Goal: Task Accomplishment & Management: Use online tool/utility

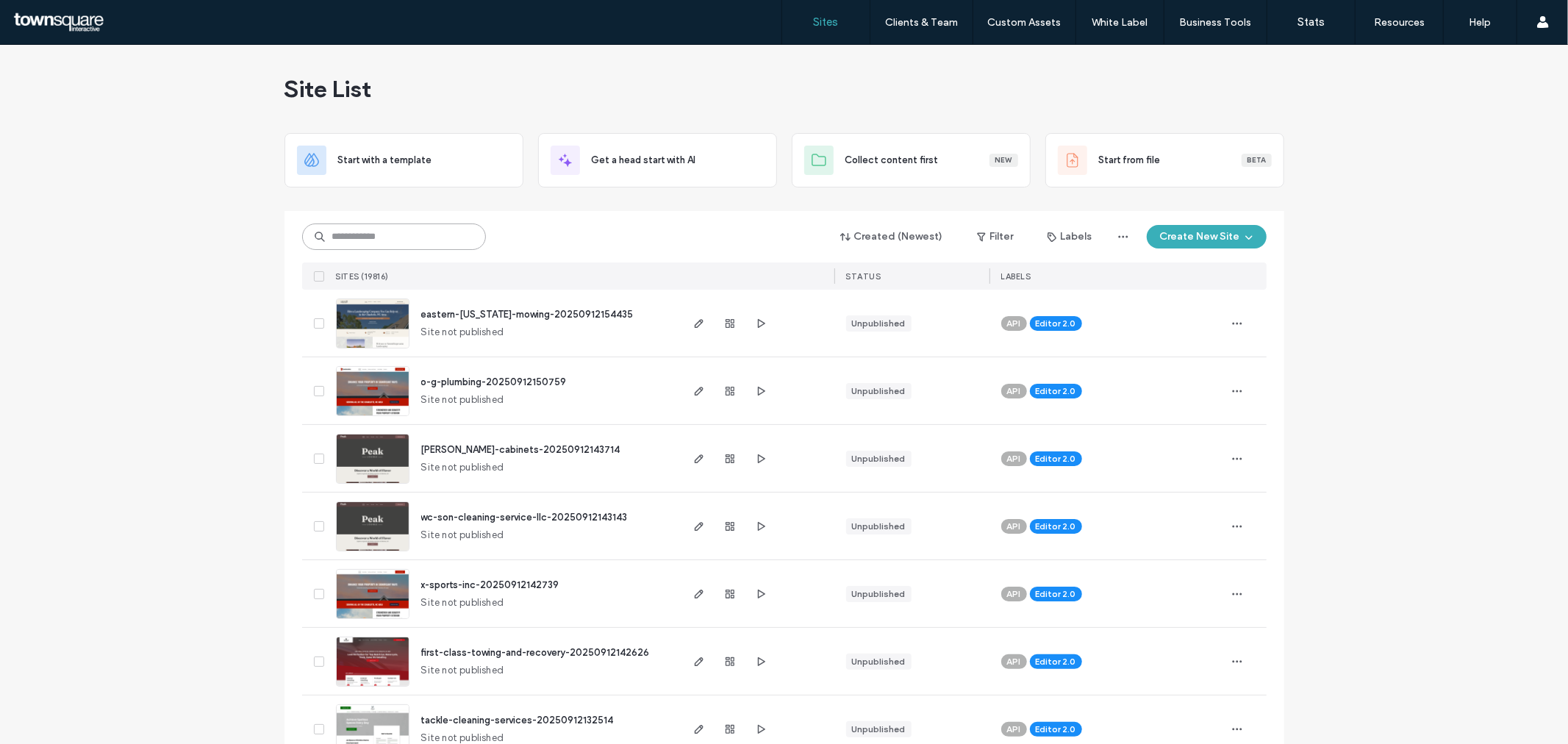
click at [415, 235] on input at bounding box center [394, 237] width 183 height 27
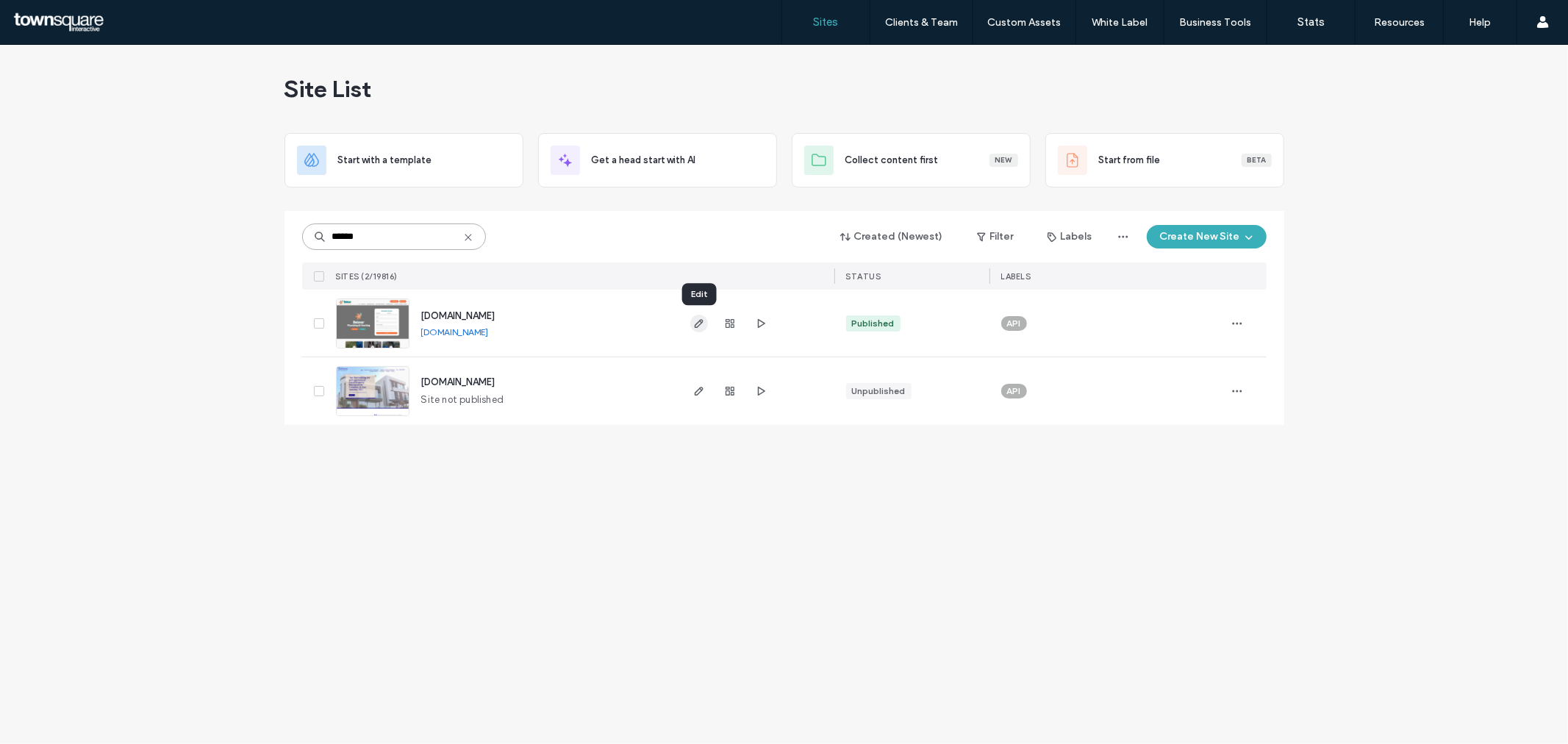
type input "******"
click at [699, 324] on icon "button" at bounding box center [699, 323] width 12 height 12
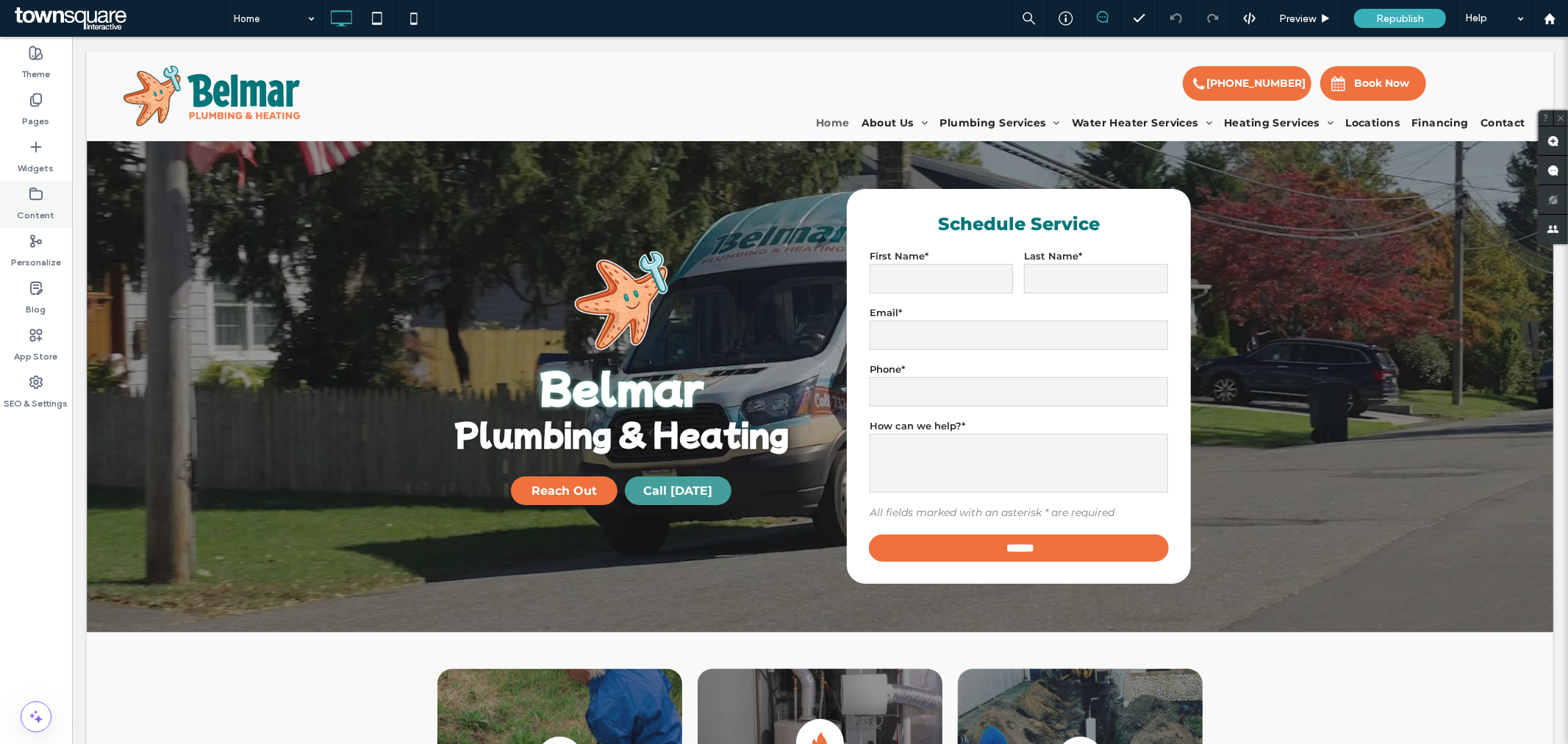
click at [43, 199] on icon at bounding box center [36, 194] width 14 height 14
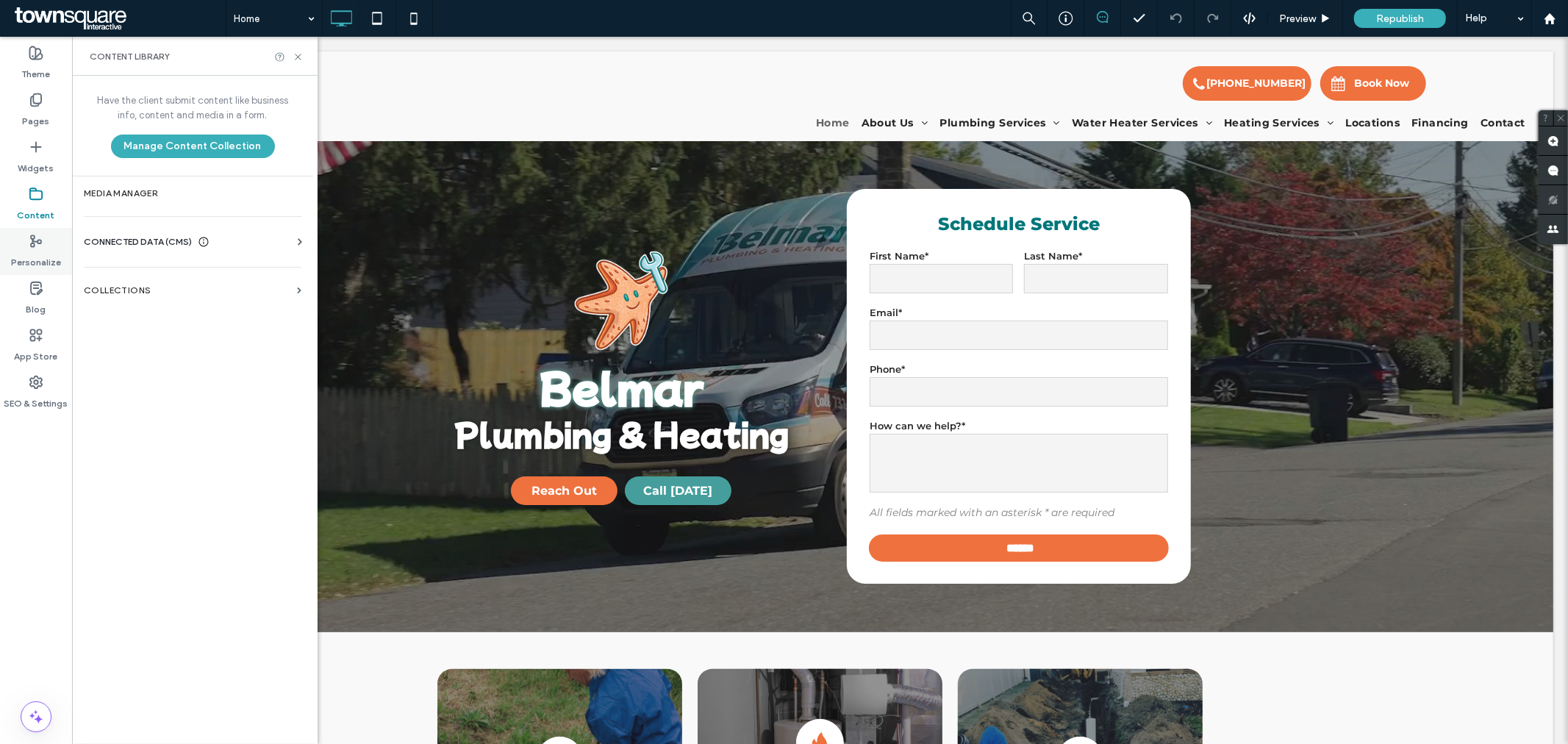
click at [19, 236] on div "Personalize" at bounding box center [36, 251] width 72 height 47
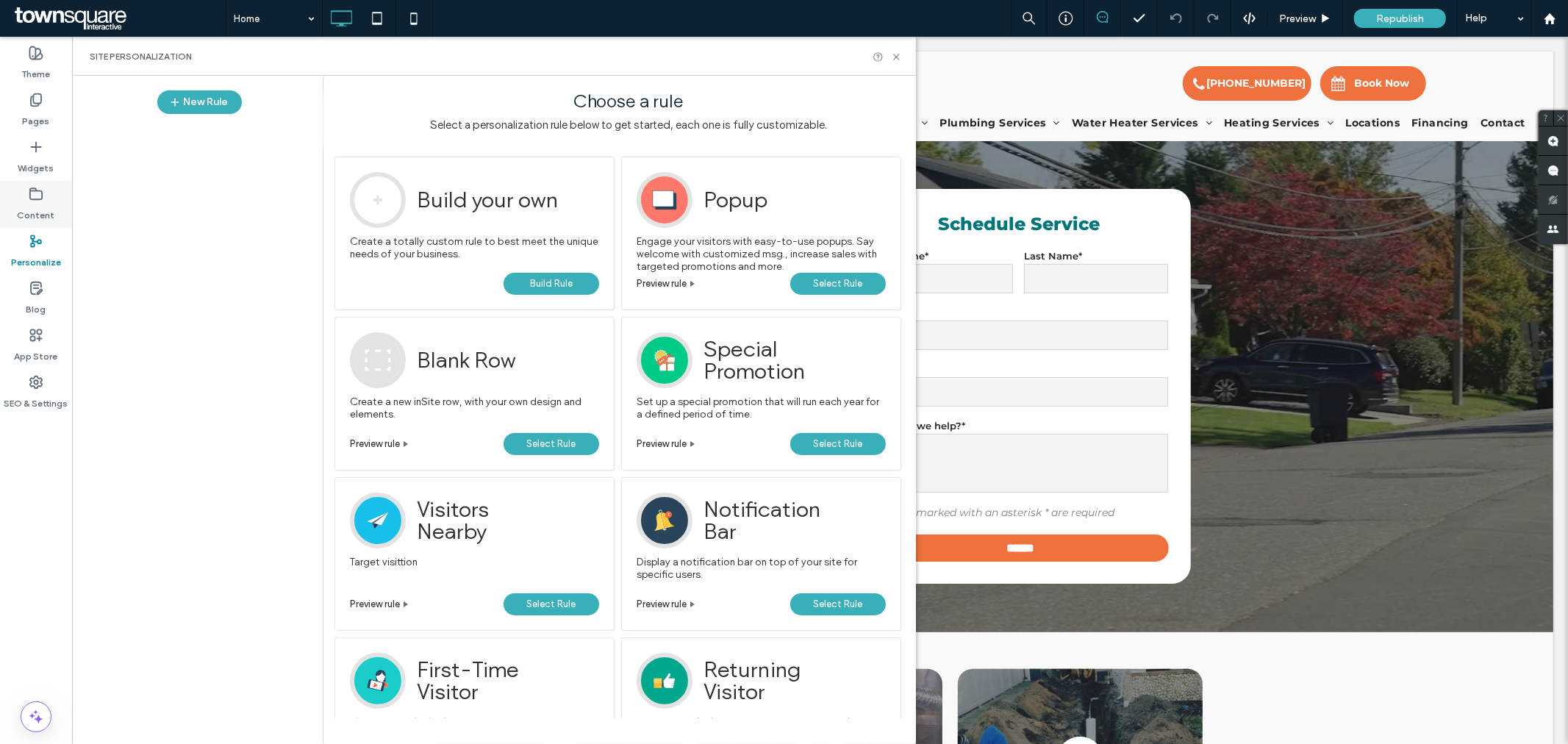
click at [39, 197] on icon at bounding box center [36, 194] width 14 height 14
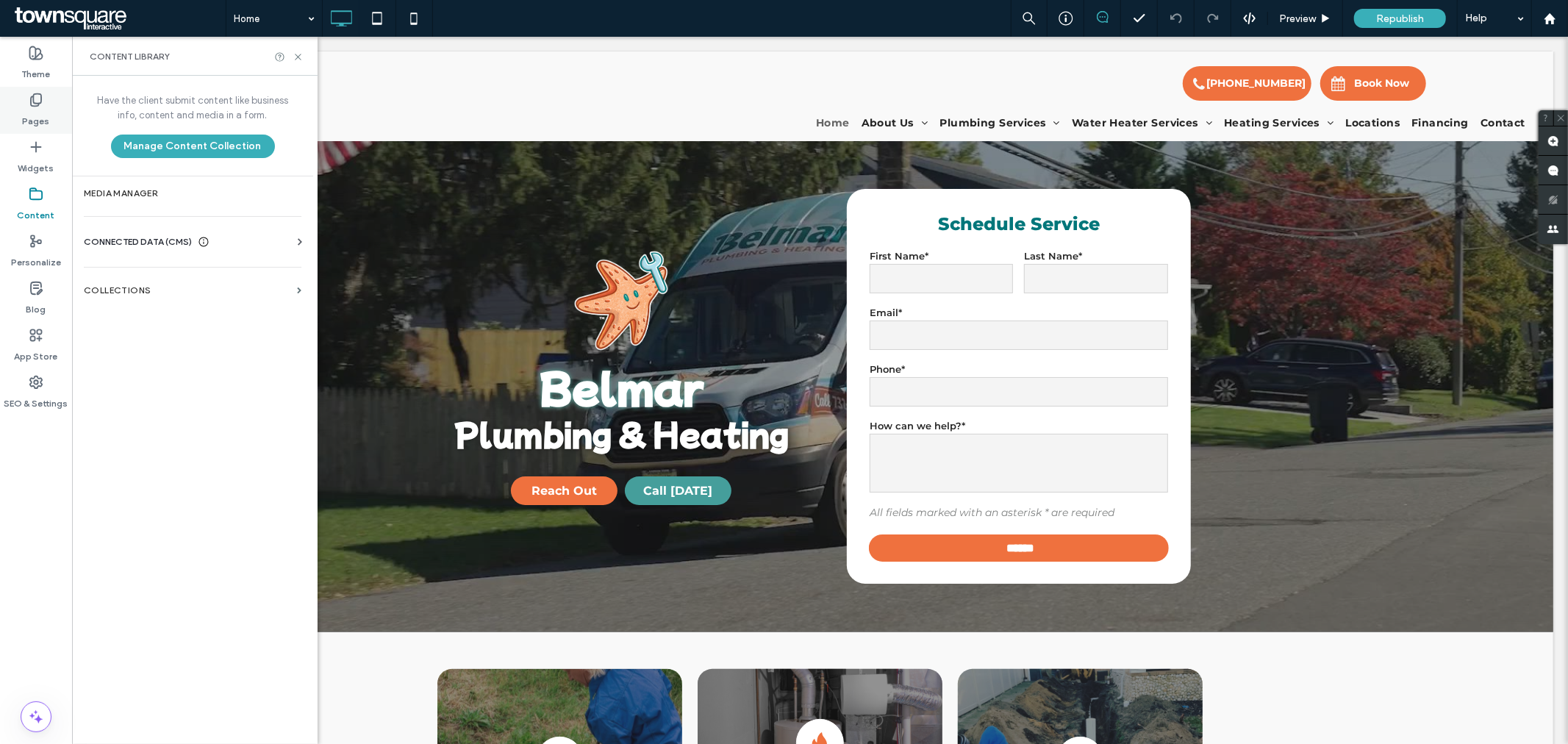
click at [45, 104] on div "Pages" at bounding box center [36, 110] width 72 height 47
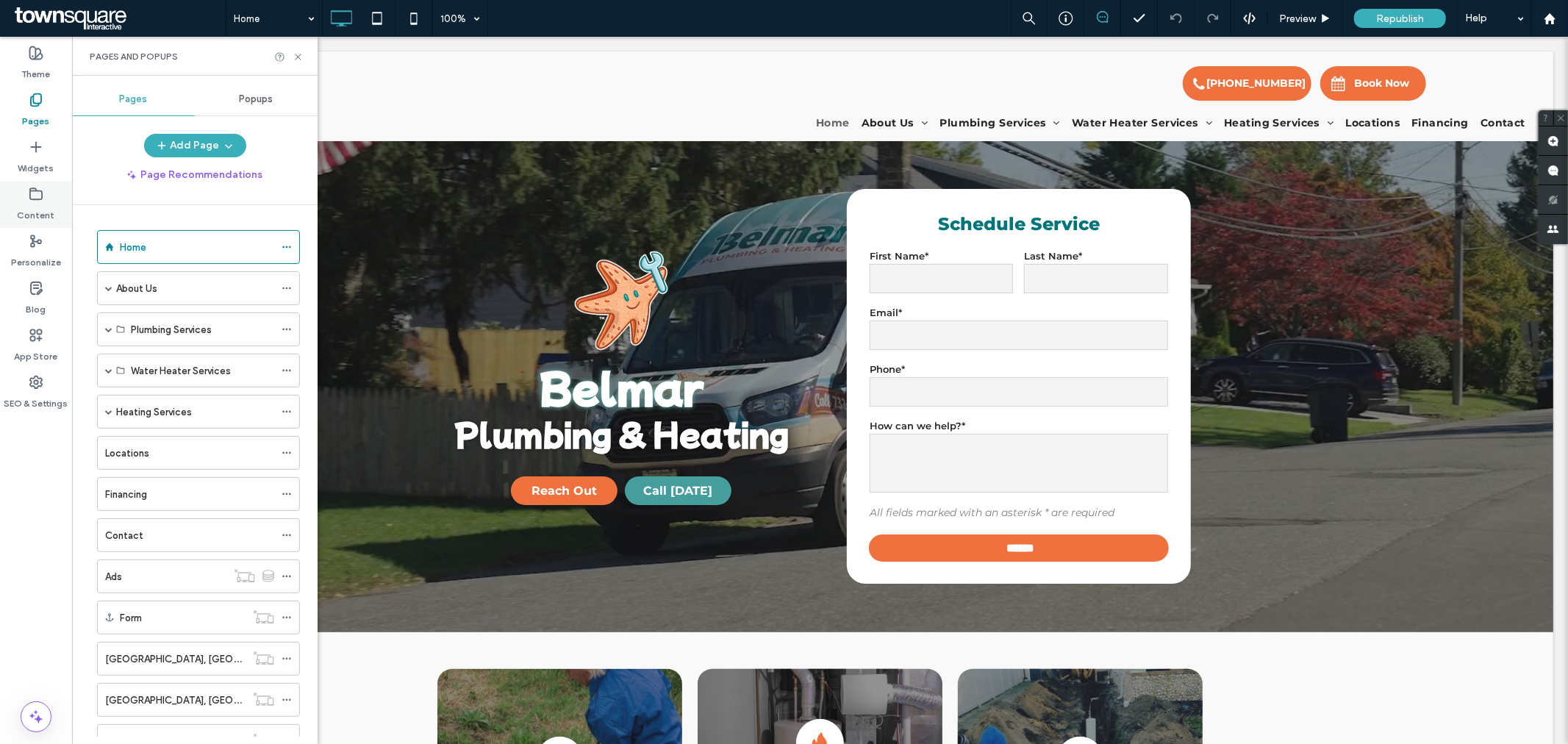
click at [37, 208] on label "Content" at bounding box center [37, 211] width 38 height 21
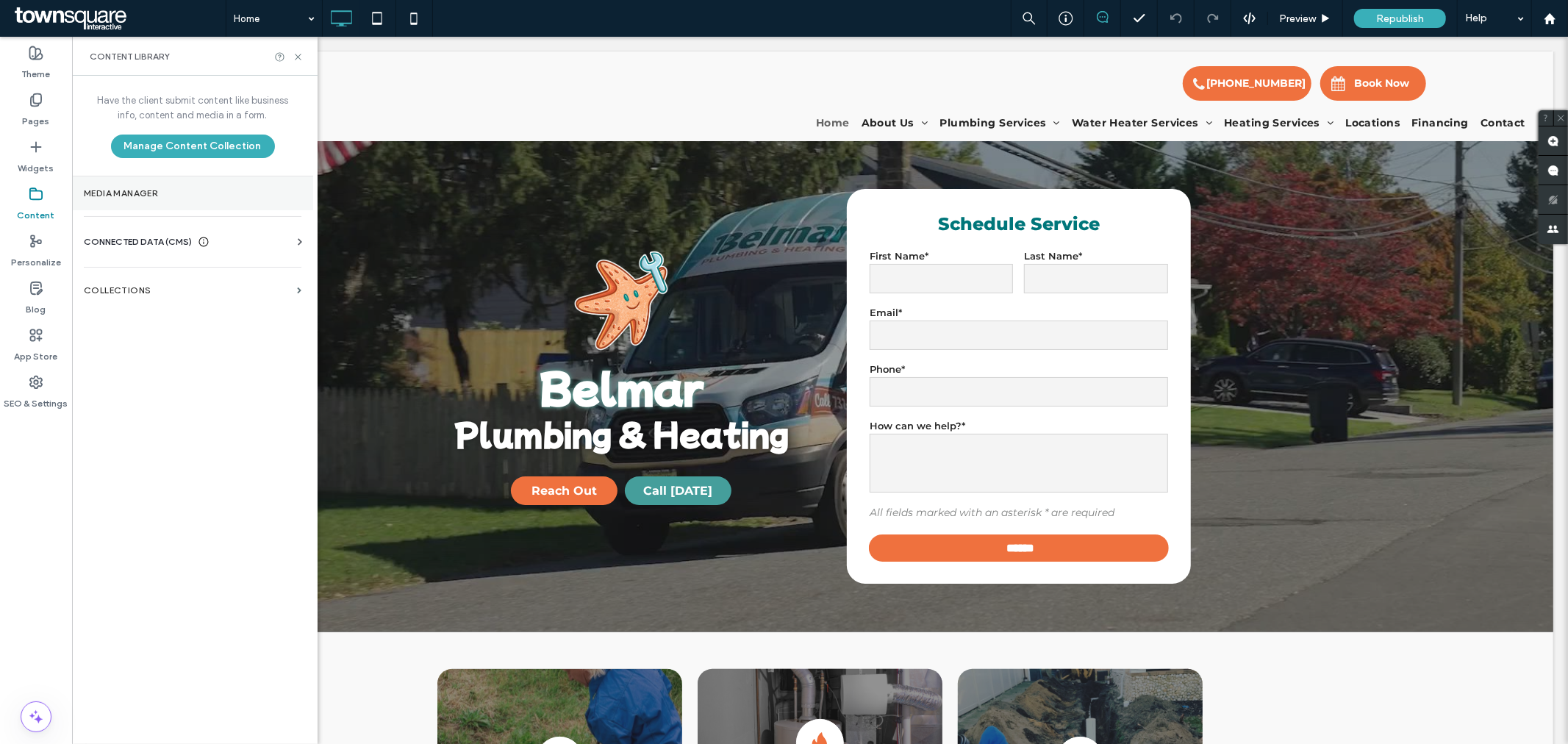
click at [142, 192] on label "Media Manager" at bounding box center [192, 193] width 217 height 11
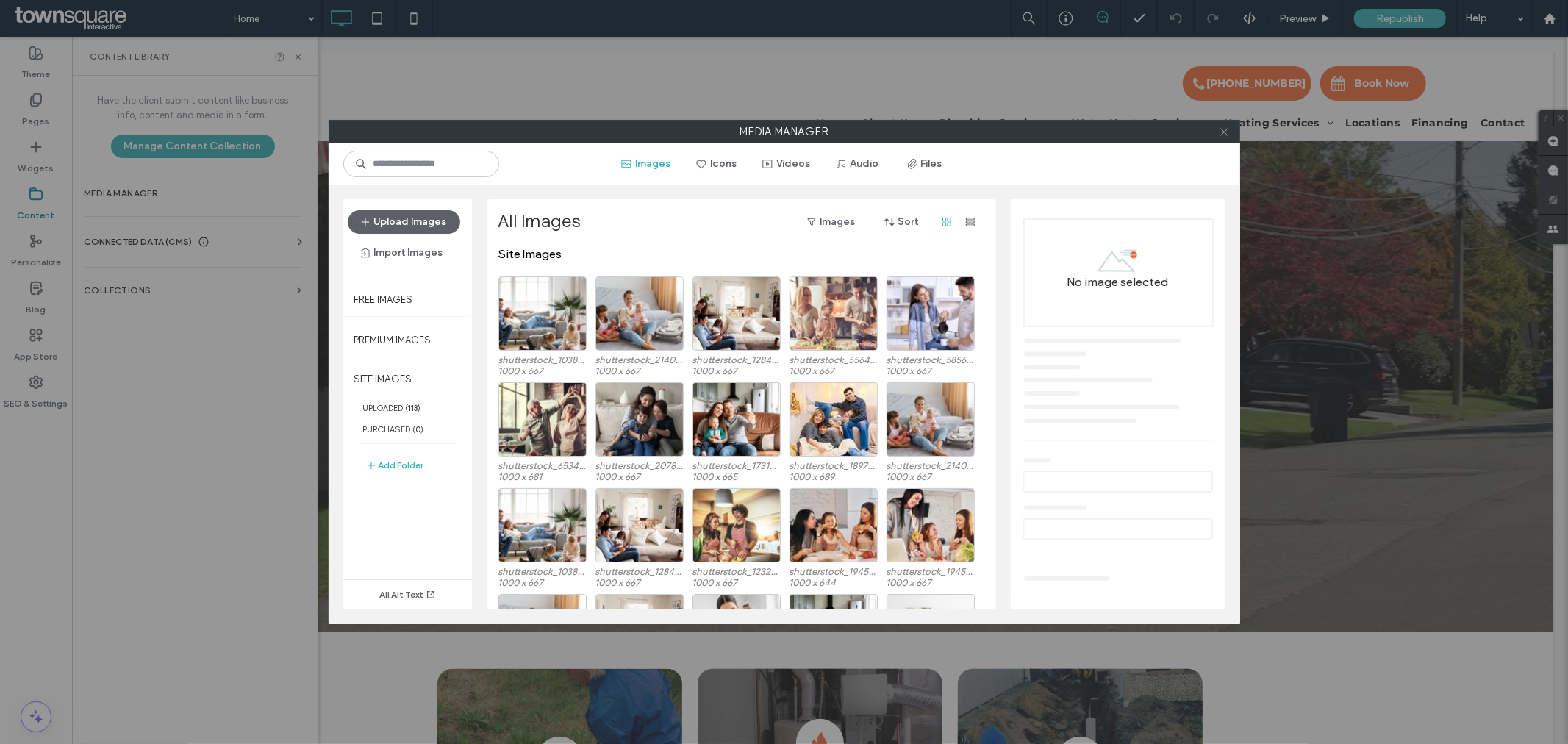
click at [1219, 130] on icon at bounding box center [1225, 131] width 11 height 11
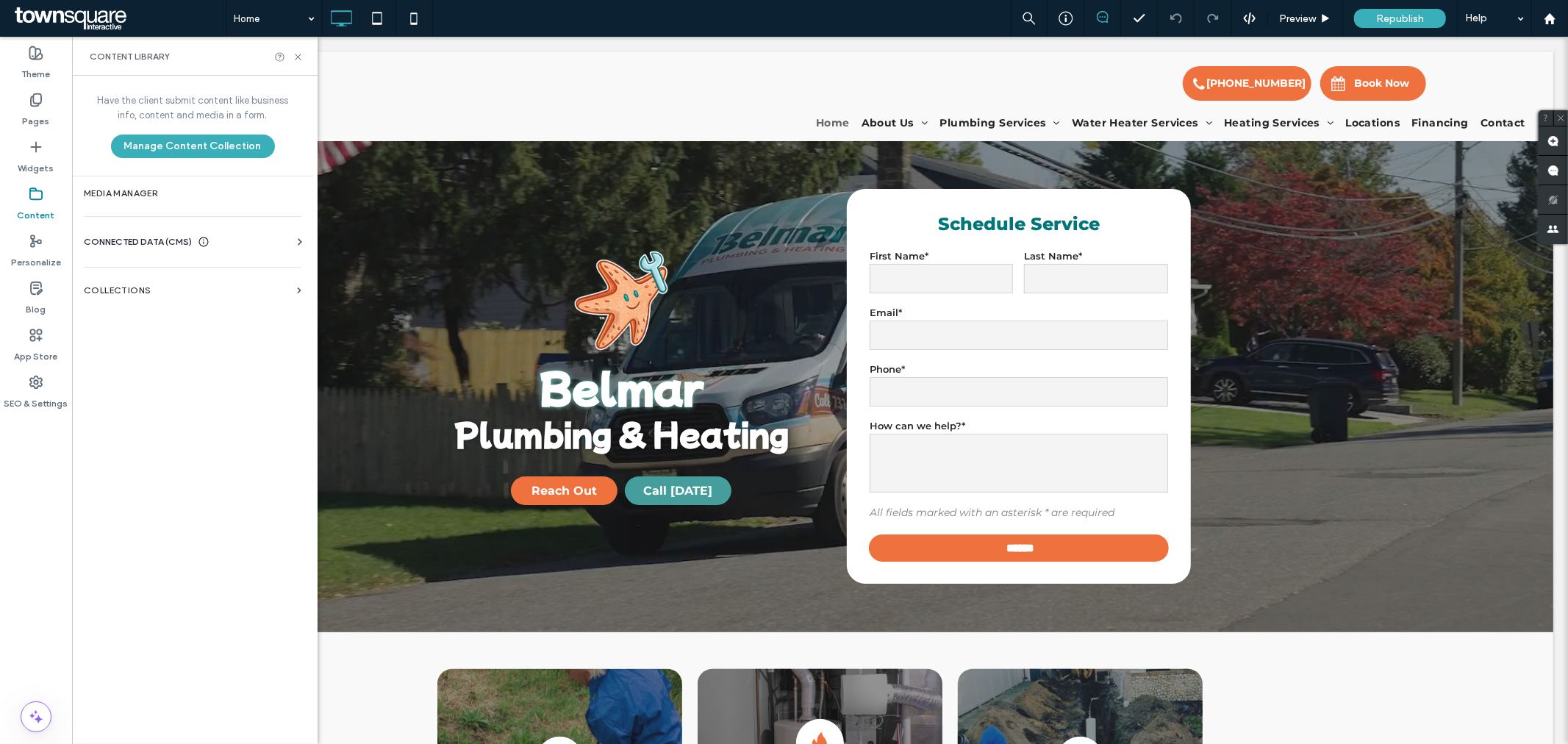
click at [130, 239] on span "CONNECTED DATA (CMS)" at bounding box center [138, 241] width 108 height 14
click at [130, 274] on label "Business Info" at bounding box center [196, 278] width 200 height 11
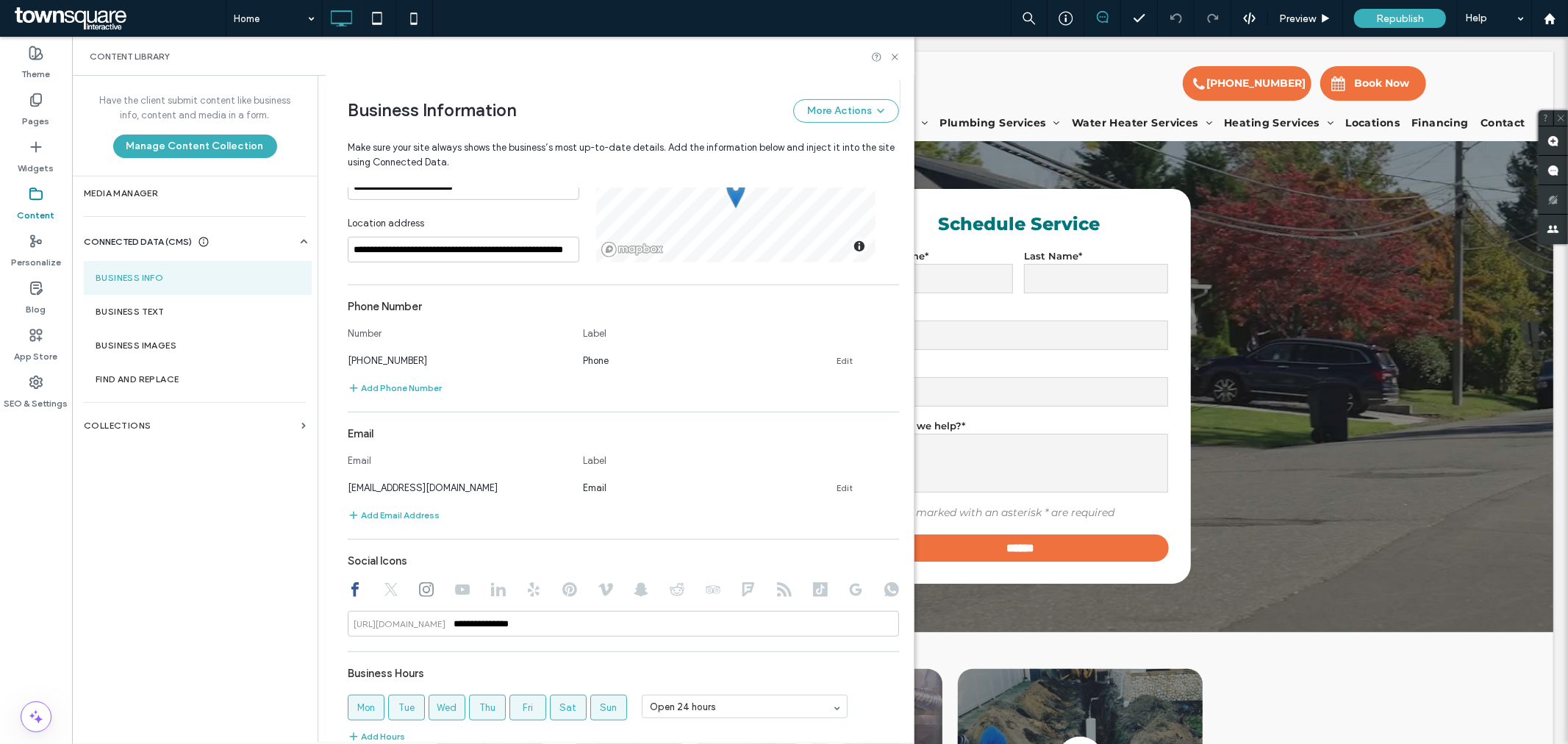
scroll to position [525, 0]
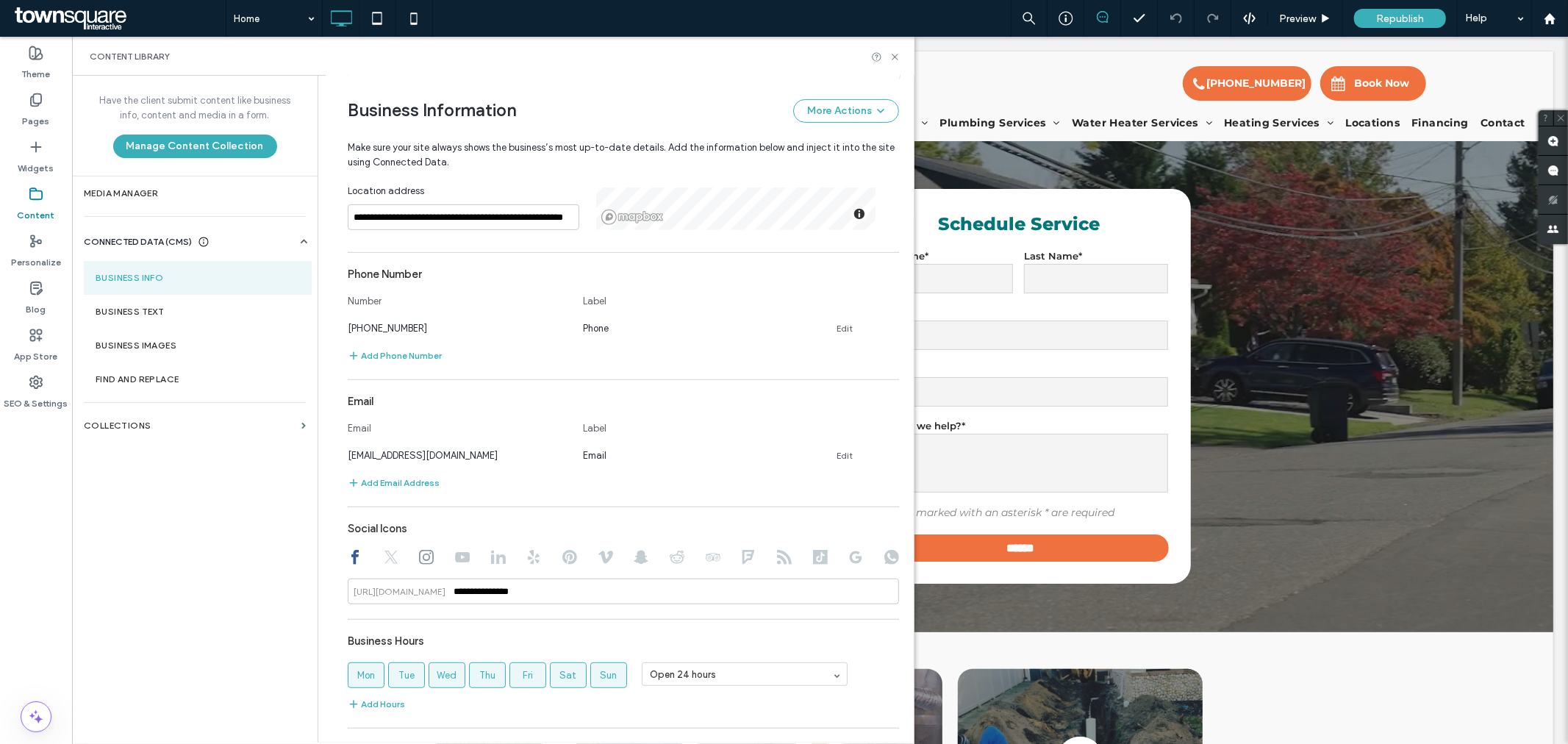
drag, startPoint x: 534, startPoint y: 464, endPoint x: 332, endPoint y: 461, distance: 202.0
click at [332, 461] on div "**********" at bounding box center [612, 205] width 573 height 1307
copy span "[EMAIL_ADDRESS][DOMAIN_NAME]"
